Goal: Task Accomplishment & Management: Complete application form

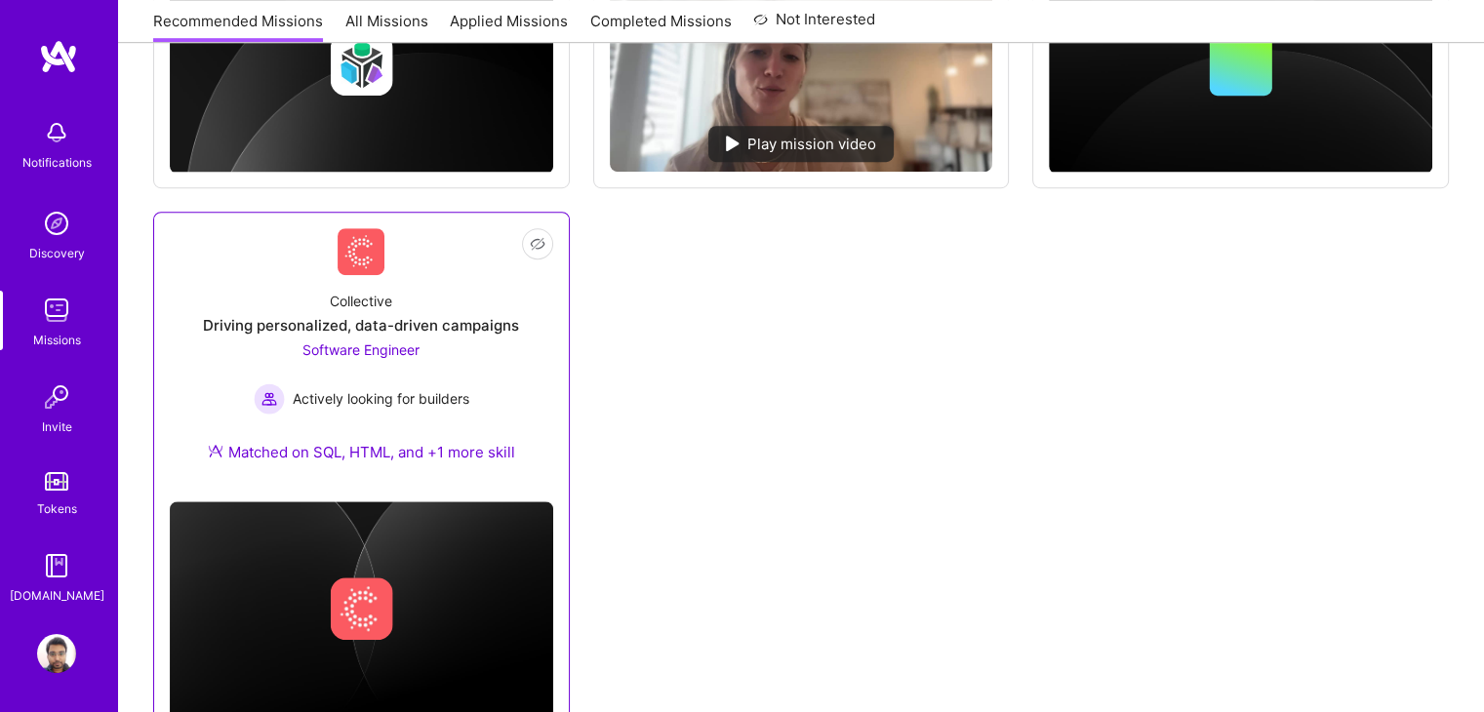
scroll to position [1249, 0]
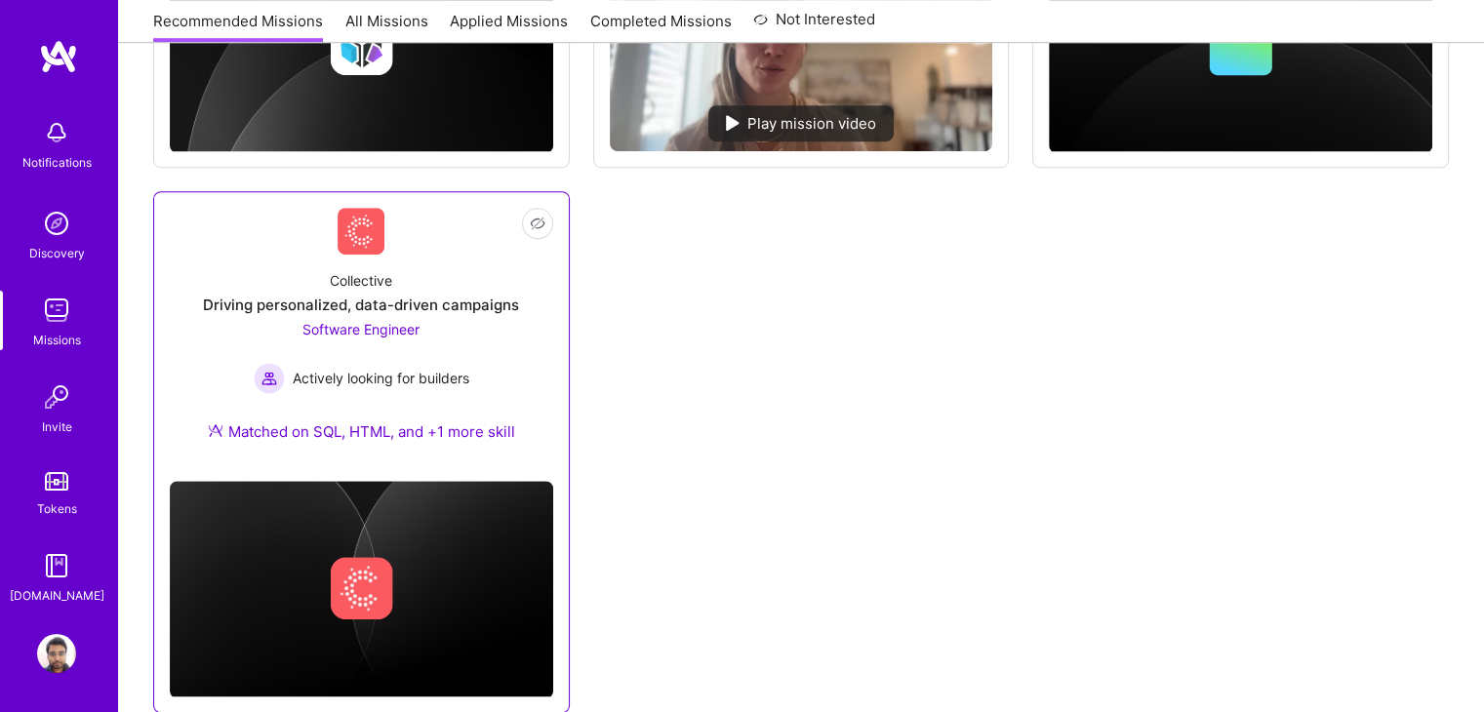
click at [367, 356] on div "Software Engineer Actively looking for builders" at bounding box center [362, 356] width 216 height 75
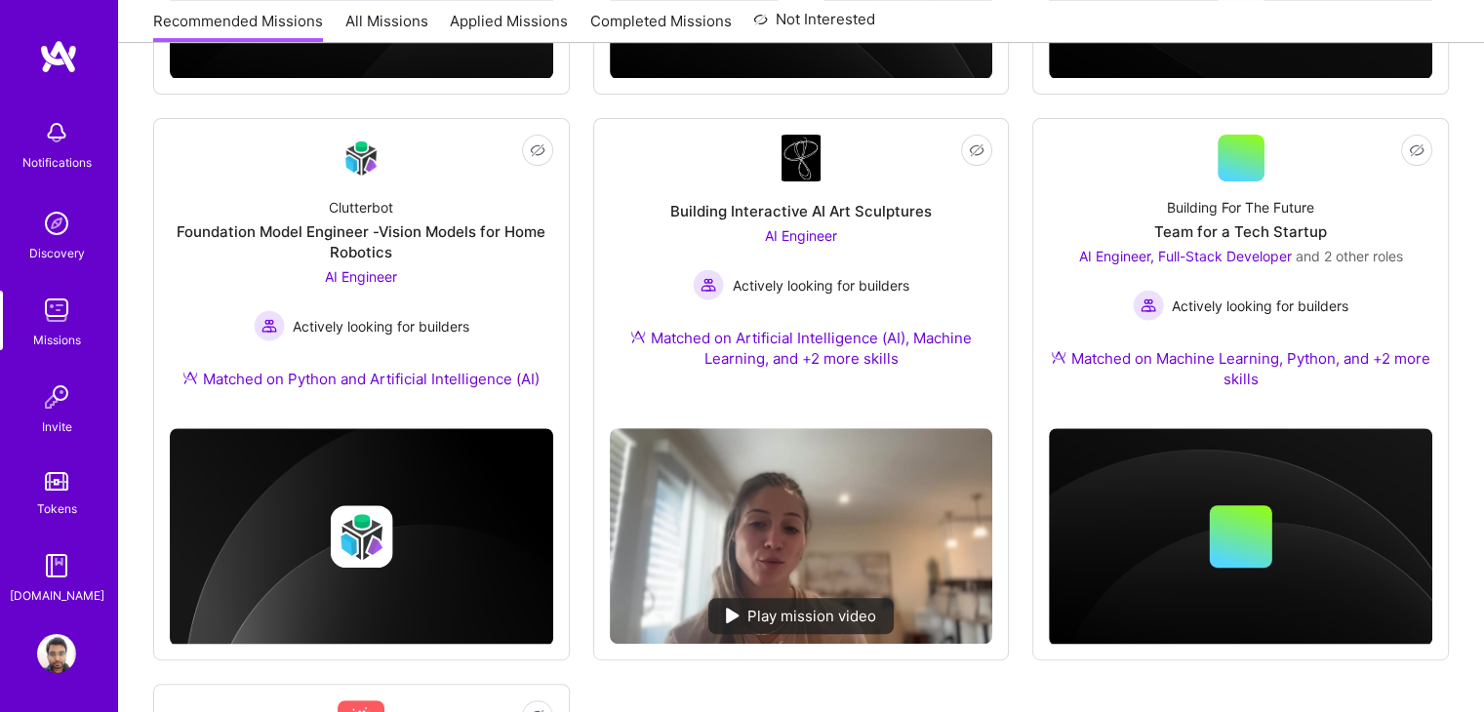
scroll to position [748, 0]
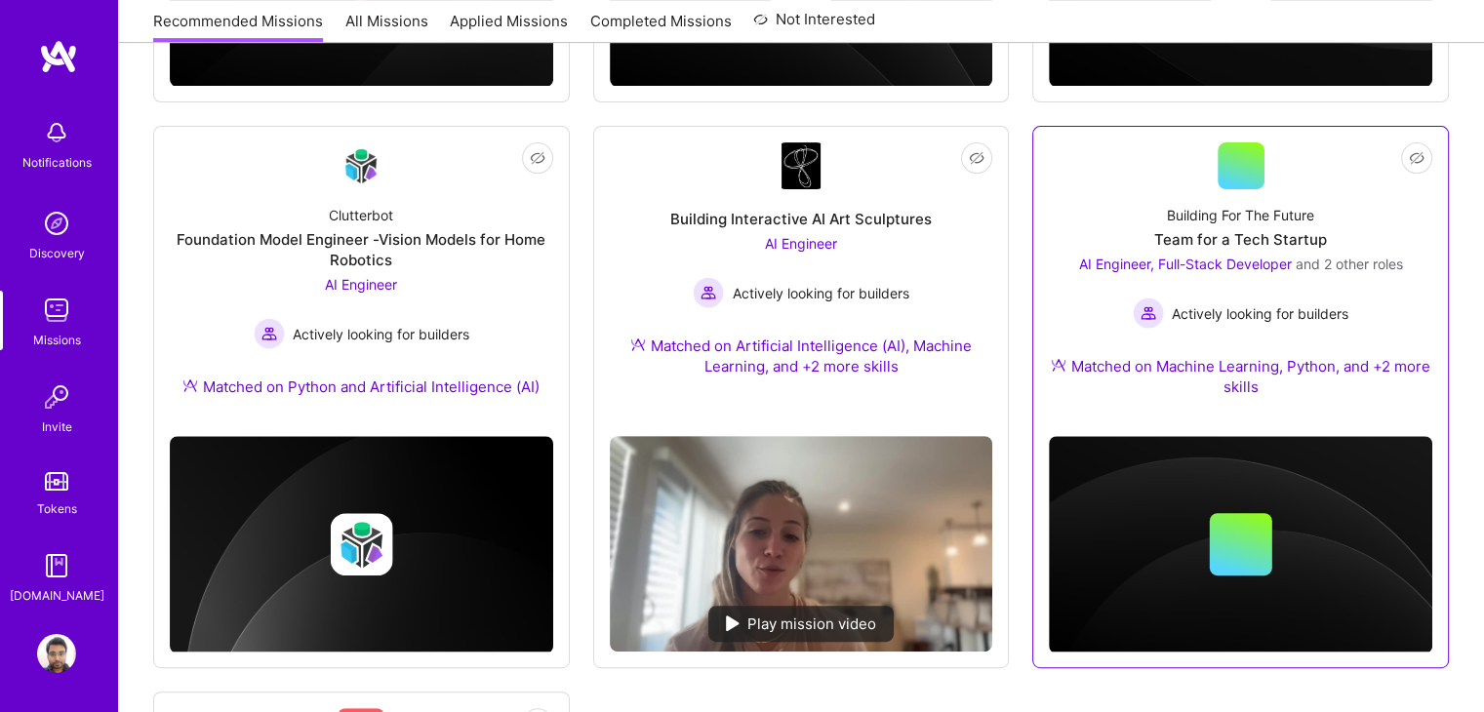
click at [1114, 213] on div "Building For The Future Team for a Tech Startup AI Engineer, Full-Stack Develop…" at bounding box center [1240, 304] width 383 height 231
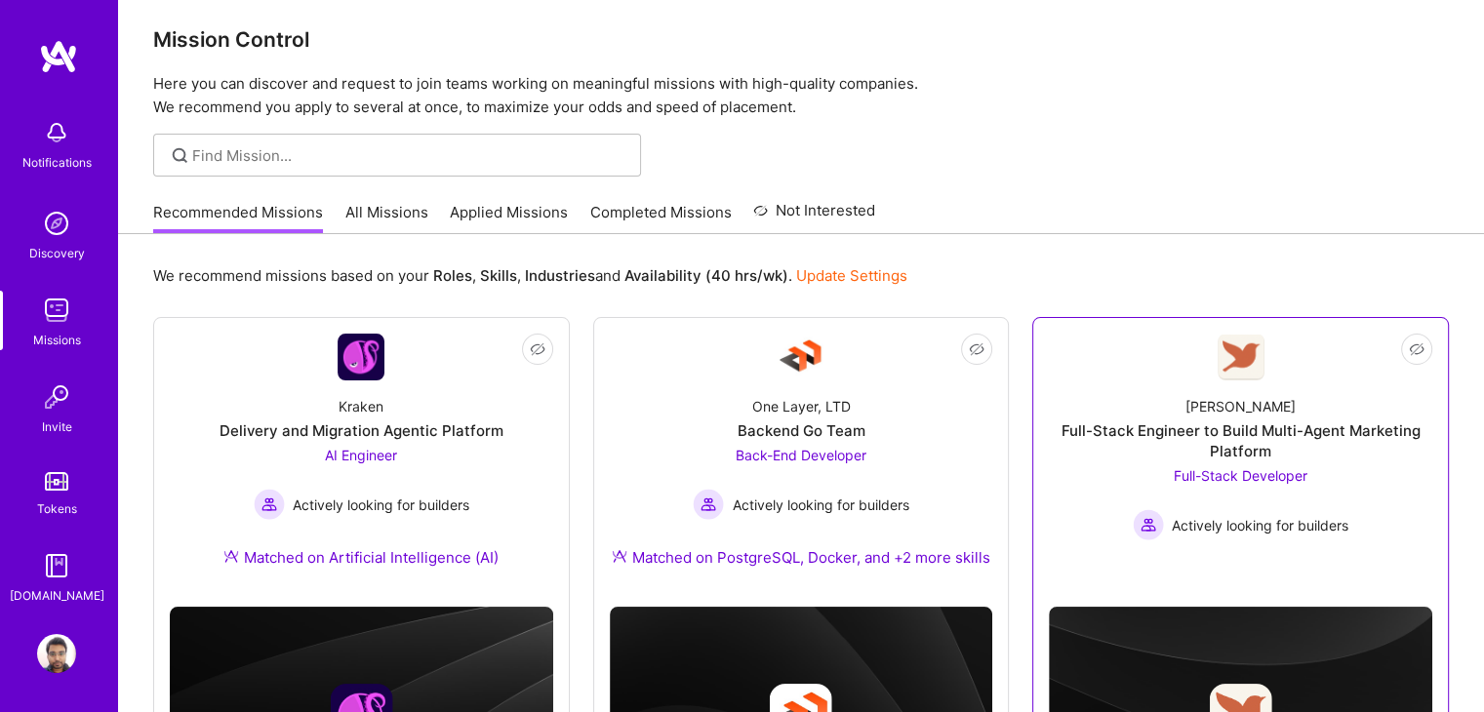
scroll to position [0, 0]
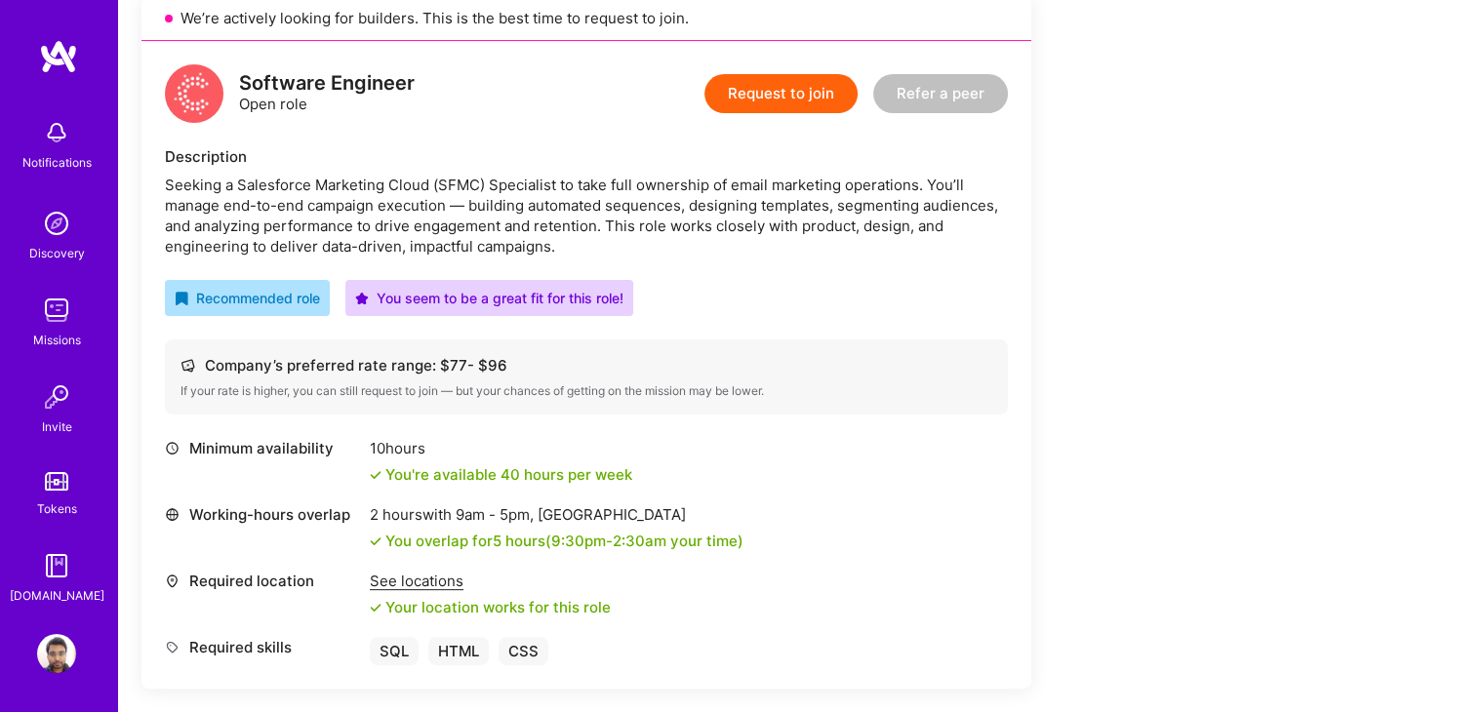
scroll to position [464, 0]
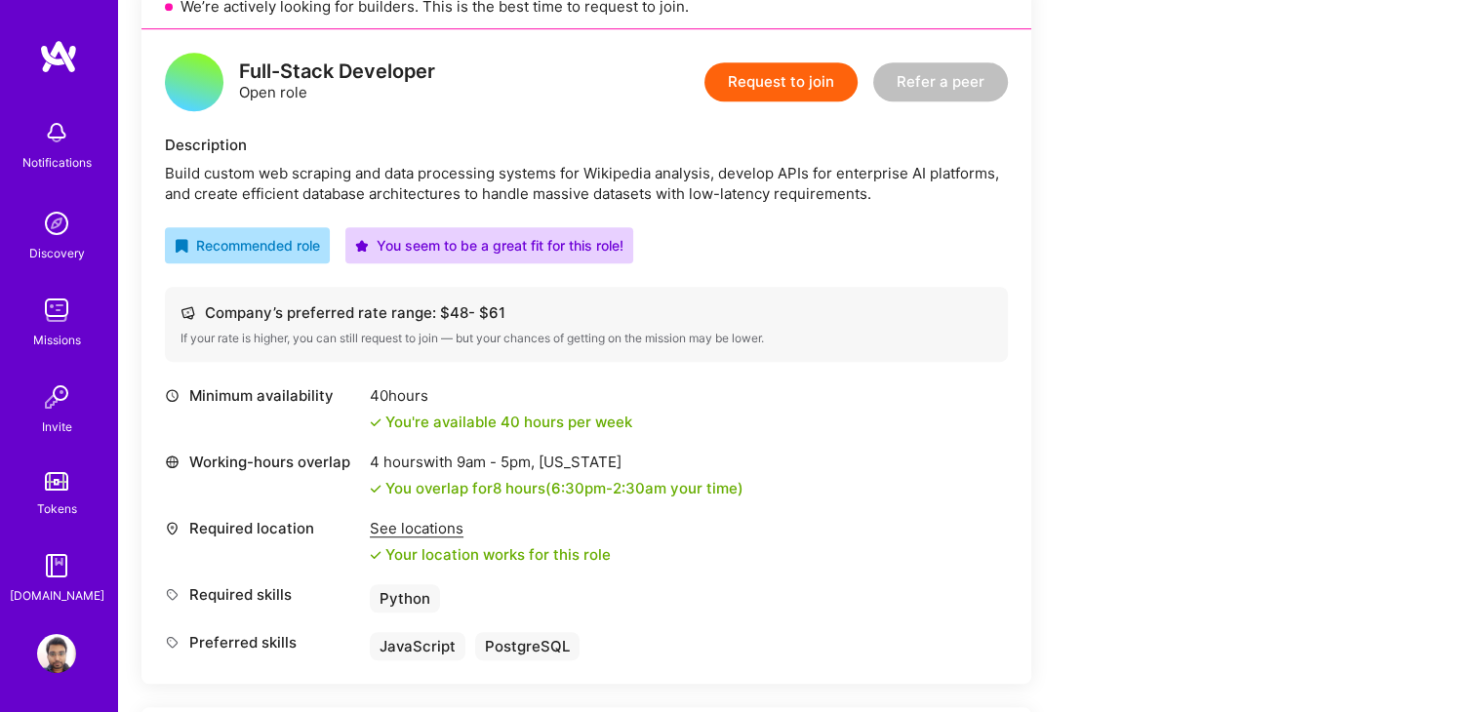
scroll to position [1151, 0]
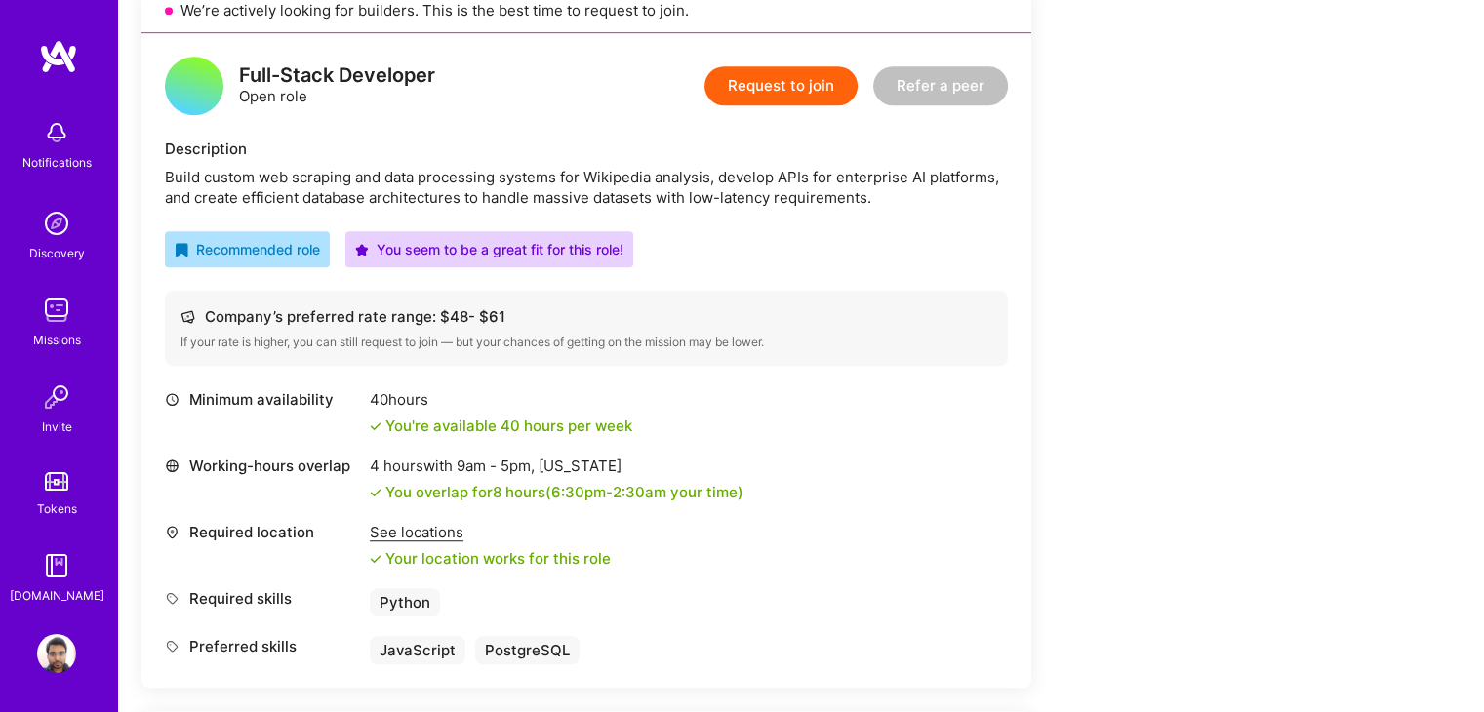
click at [783, 81] on button "Request to join" at bounding box center [780, 85] width 153 height 39
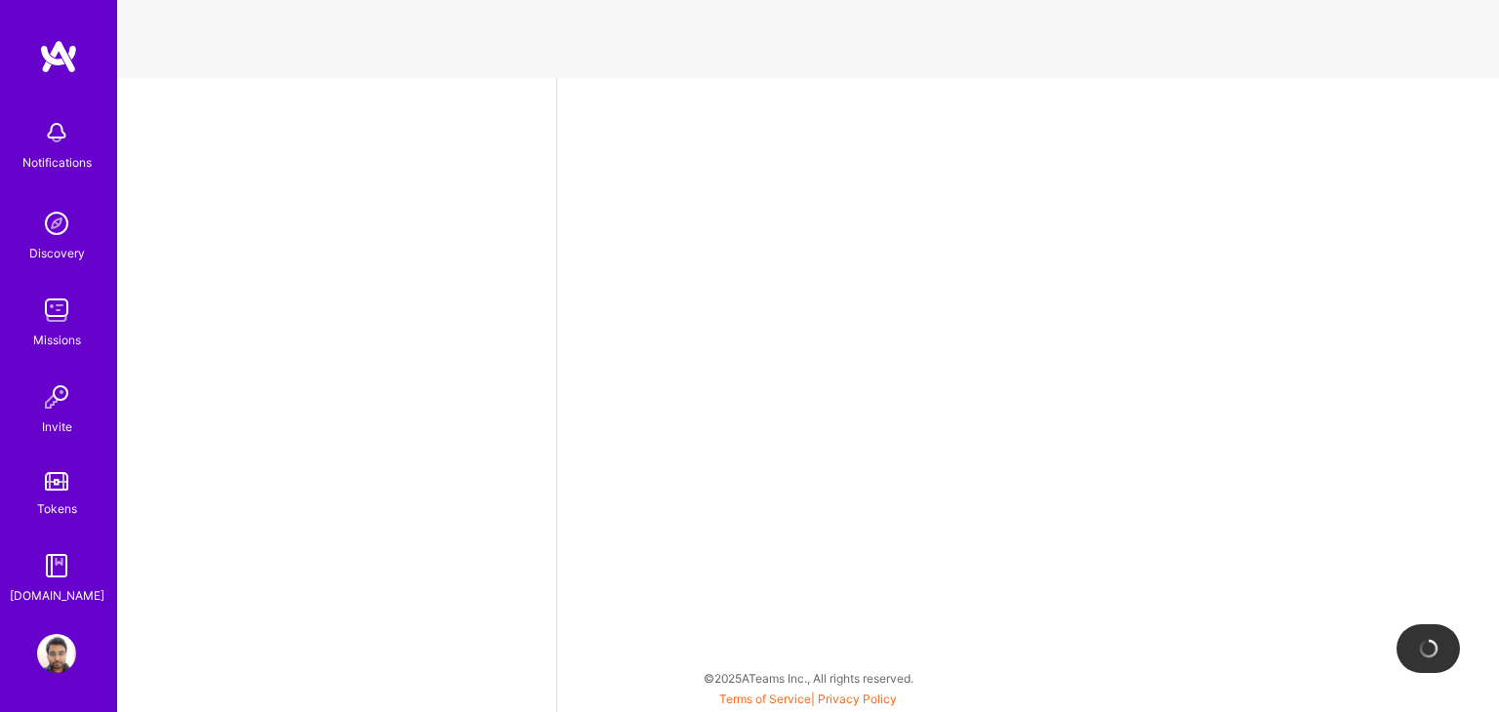
select select "IN"
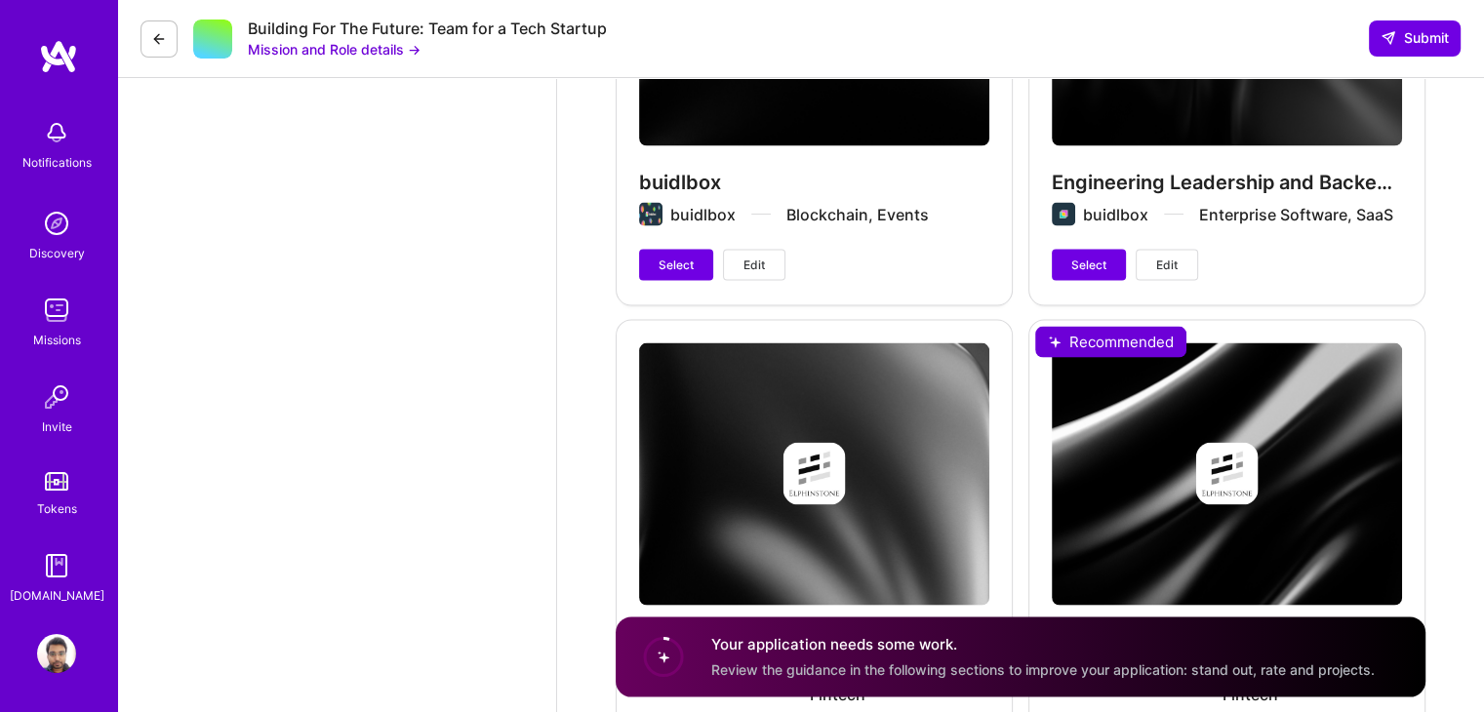
scroll to position [3855, 0]
